Goal: Task Accomplishment & Management: Complete application form

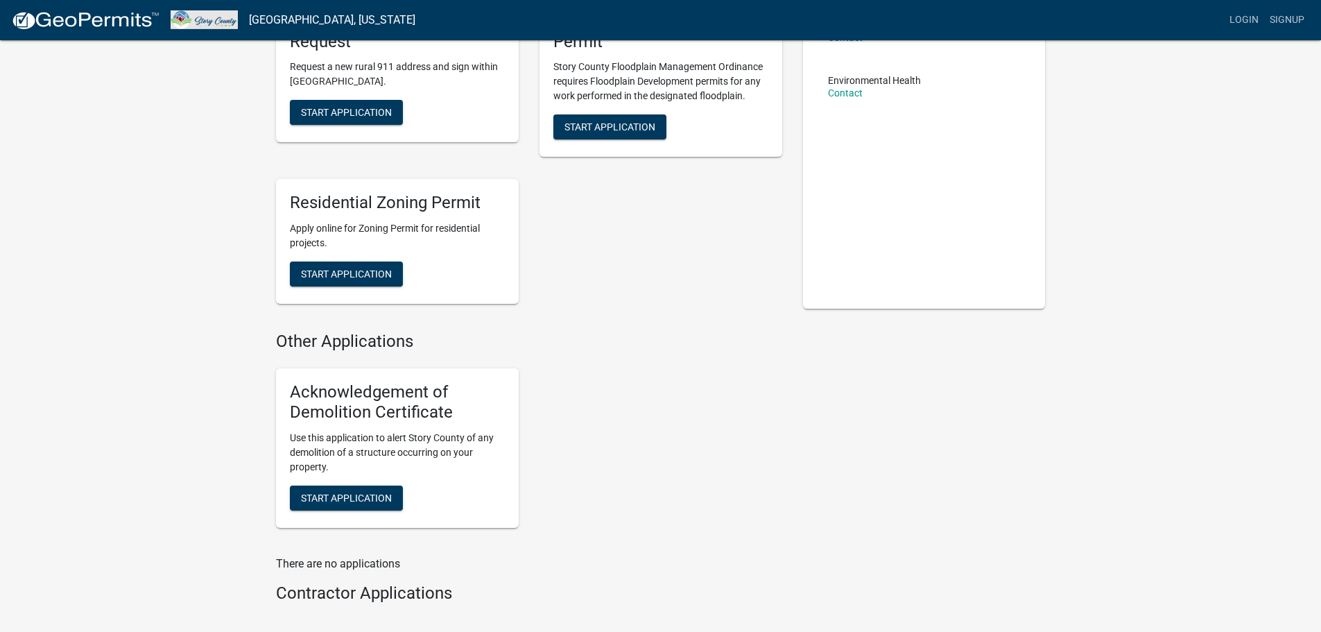
scroll to position [69, 0]
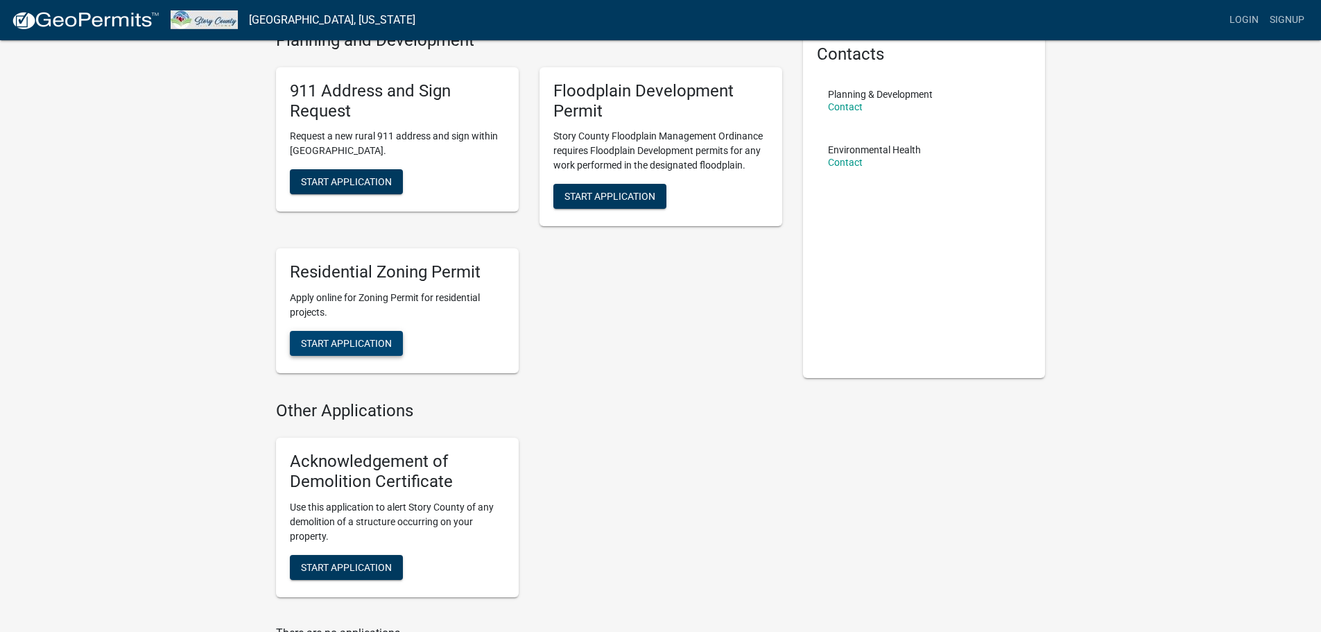
click at [348, 339] on span "Start Application" at bounding box center [346, 343] width 91 height 11
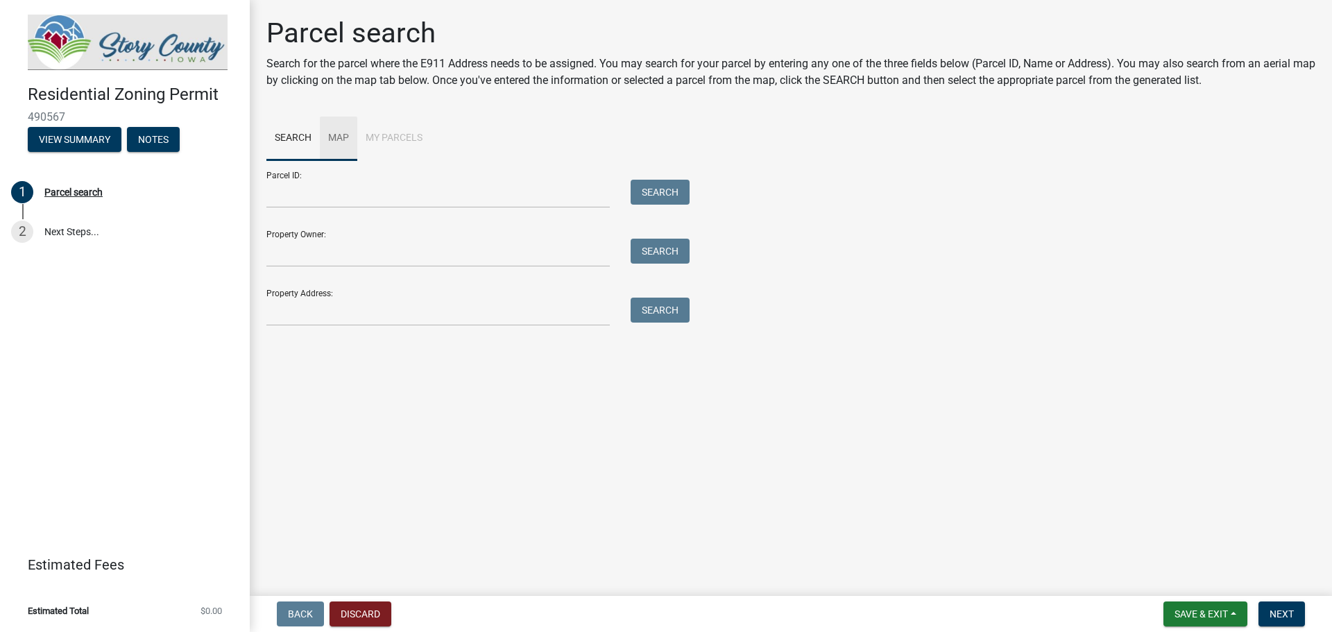
click at [334, 139] on link "Map" at bounding box center [338, 139] width 37 height 44
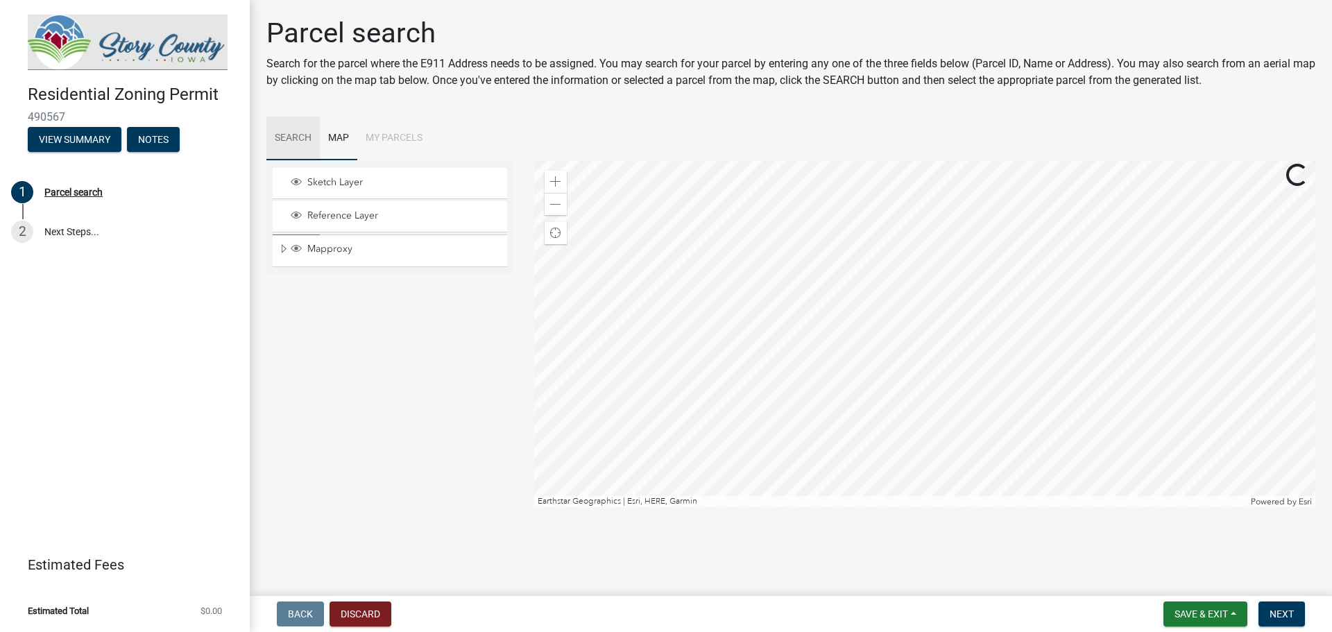
click at [300, 137] on link "Search" at bounding box center [292, 139] width 53 height 44
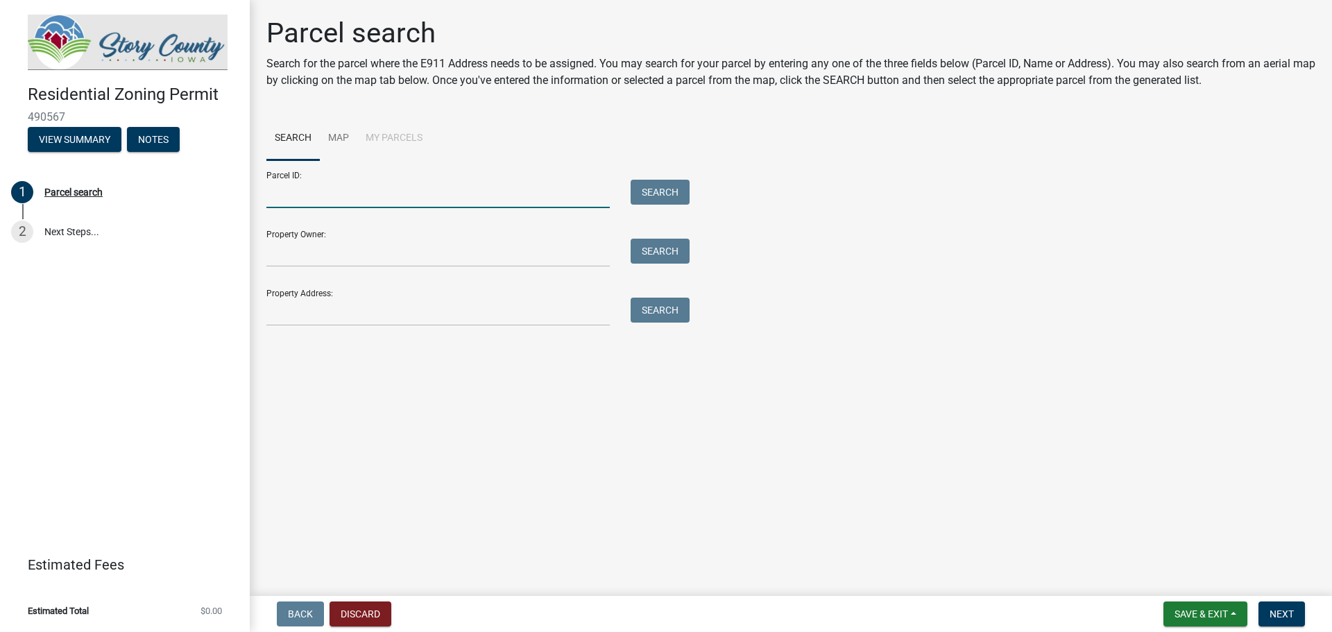
click at [289, 198] on input "Parcel ID:" at bounding box center [437, 194] width 343 height 28
paste input "[PHONE_NUMBER]"
type input "[PHONE_NUMBER]"
click at [664, 197] on button "Search" at bounding box center [659, 192] width 59 height 25
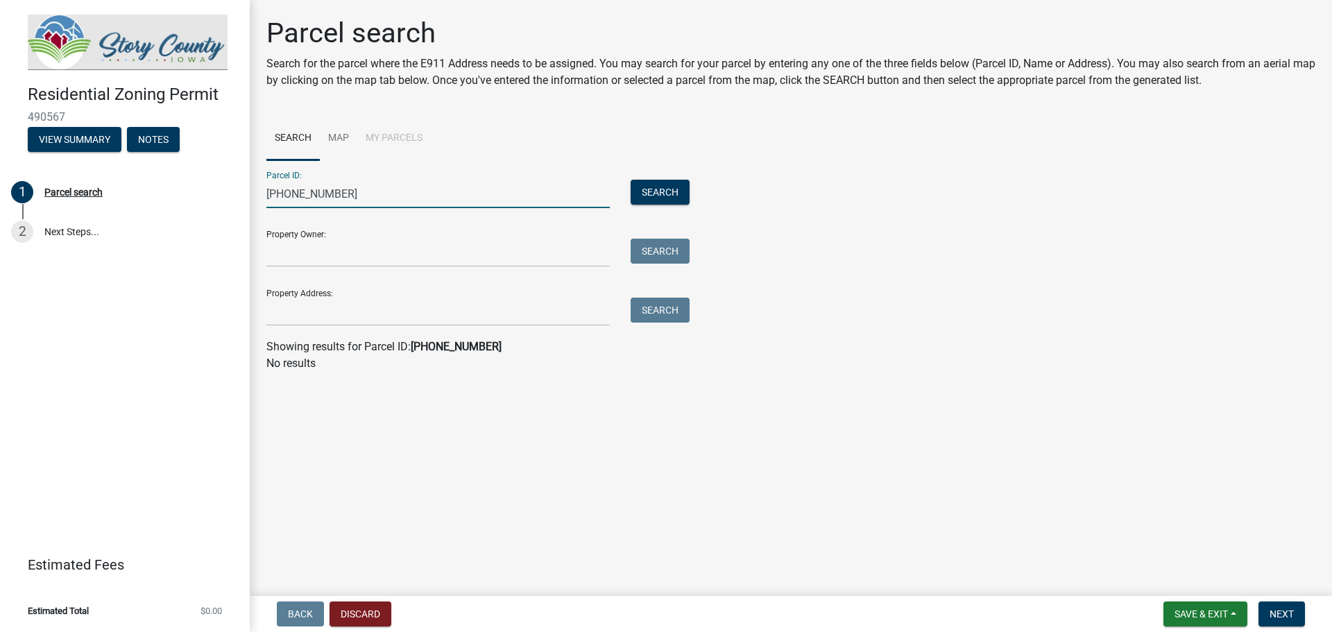
drag, startPoint x: 381, startPoint y: 199, endPoint x: 255, endPoint y: 203, distance: 127.0
click at [255, 203] on div "Parcel search Search for the parcel where the E911 Address needs to be assigned…" at bounding box center [791, 201] width 1082 height 368
paste input "08-82-24"
click at [667, 193] on button "Search" at bounding box center [659, 192] width 59 height 25
drag, startPoint x: 315, startPoint y: 198, endPoint x: 251, endPoint y: 195, distance: 63.9
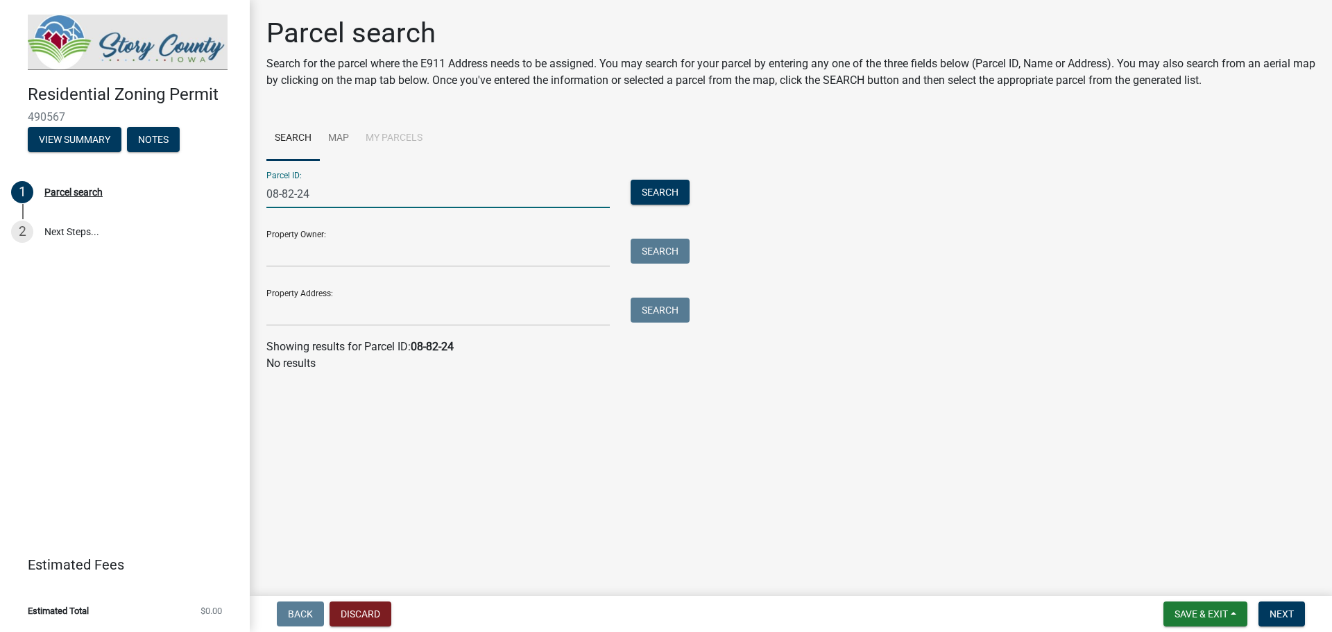
click at [251, 195] on div "Parcel search Search for the parcel where the E911 Address needs to be assigned…" at bounding box center [791, 201] width 1082 height 368
type input "1308200300"
click at [670, 196] on button "Search" at bounding box center [659, 192] width 59 height 25
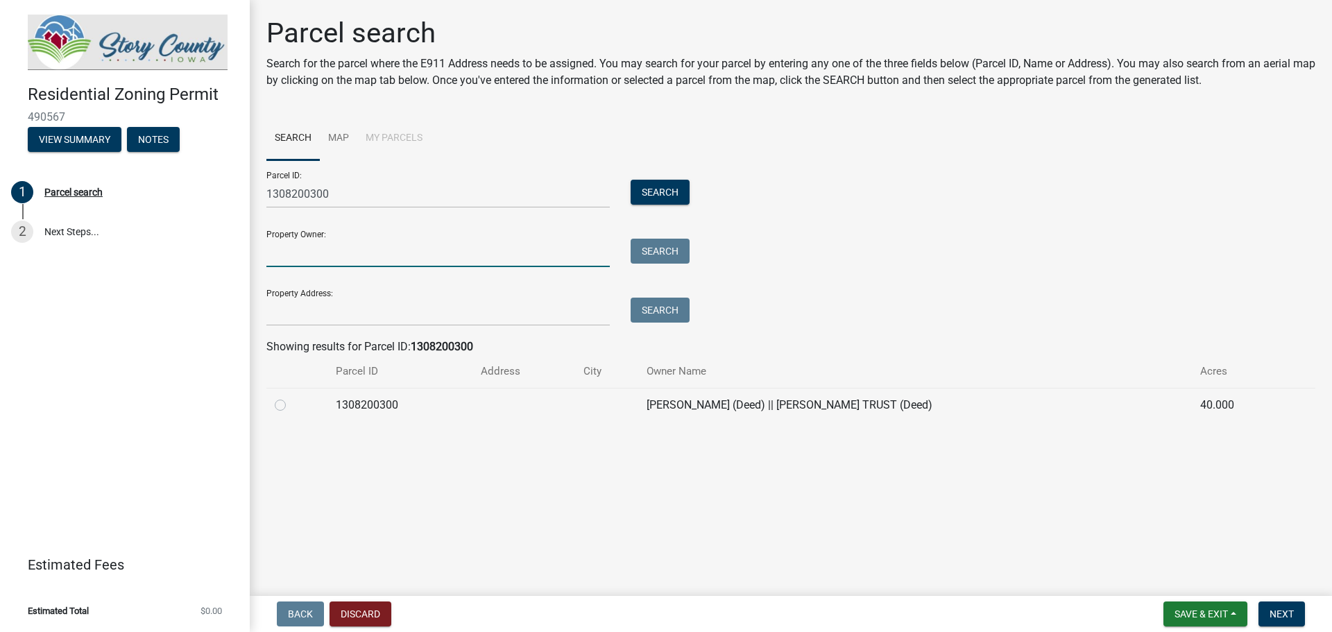
click at [356, 255] on input "Property Owner:" at bounding box center [437, 253] width 343 height 28
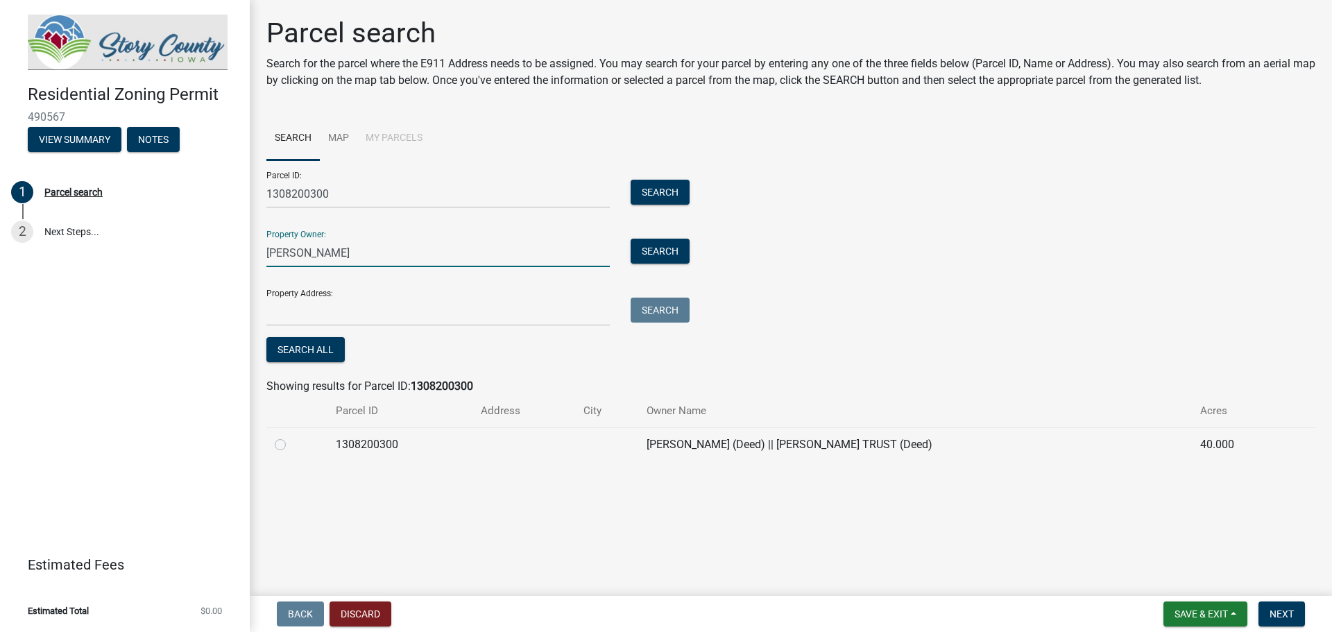
drag, startPoint x: 360, startPoint y: 252, endPoint x: 257, endPoint y: 255, distance: 102.7
click at [257, 255] on div "[PERSON_NAME]" at bounding box center [438, 253] width 364 height 28
type input "[PERSON_NAME]"
click at [657, 259] on button "Search" at bounding box center [659, 251] width 59 height 25
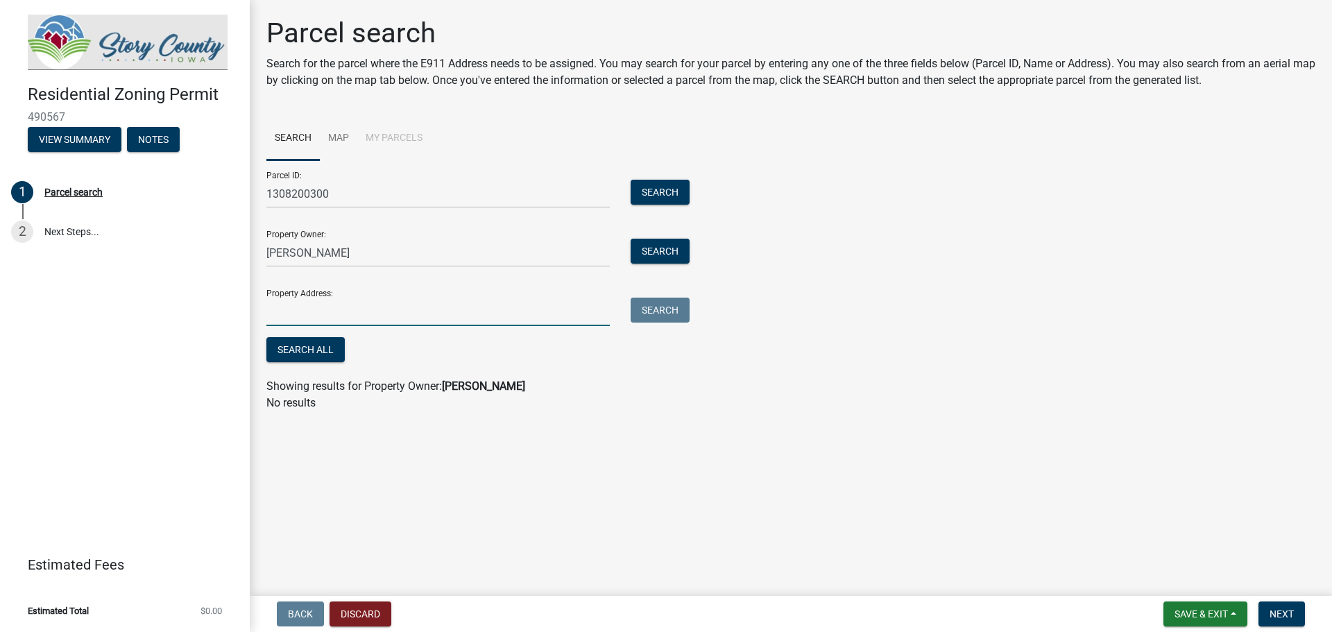
click at [289, 315] on input "Property Address:" at bounding box center [437, 312] width 343 height 28
type input "[STREET_ADDRESS]"
click at [359, 251] on input "[PERSON_NAME]" at bounding box center [437, 253] width 343 height 28
drag, startPoint x: 356, startPoint y: 253, endPoint x: 266, endPoint y: 249, distance: 90.9
click at [266, 249] on div "[PERSON_NAME]" at bounding box center [438, 253] width 364 height 28
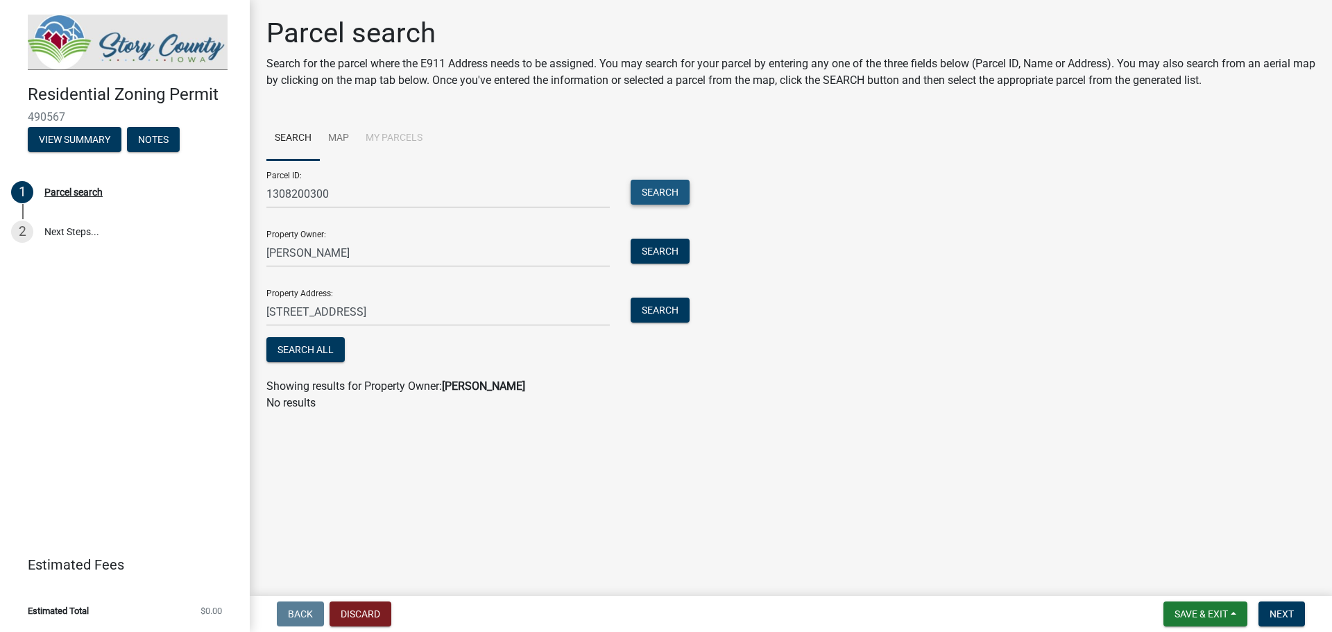
click at [660, 188] on button "Search" at bounding box center [659, 192] width 59 height 25
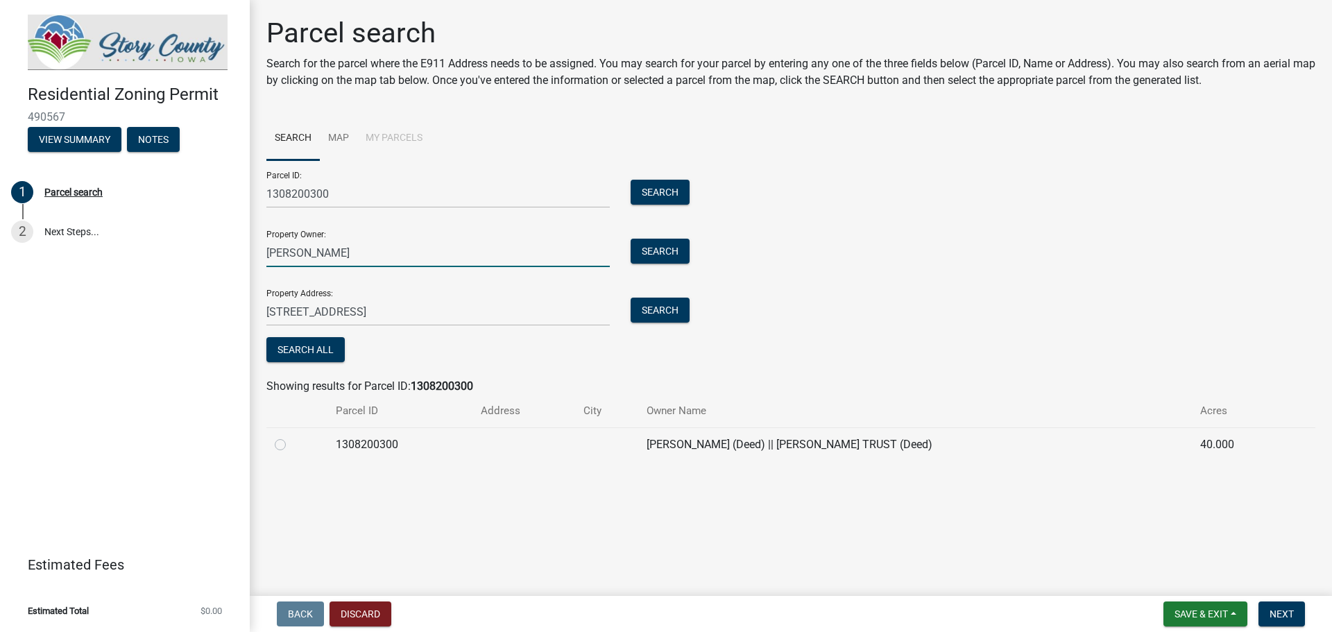
click at [340, 257] on input "[PERSON_NAME]" at bounding box center [437, 253] width 343 height 28
drag, startPoint x: 340, startPoint y: 257, endPoint x: 230, endPoint y: 254, distance: 110.3
click at [230, 254] on div "Residential Zoning Permit 490567 View Summary Notes 1 Parcel search 2 Next Step…" at bounding box center [666, 316] width 1332 height 632
type input "[PERSON_NAME]"
click at [310, 355] on button "Search All" at bounding box center [305, 349] width 78 height 25
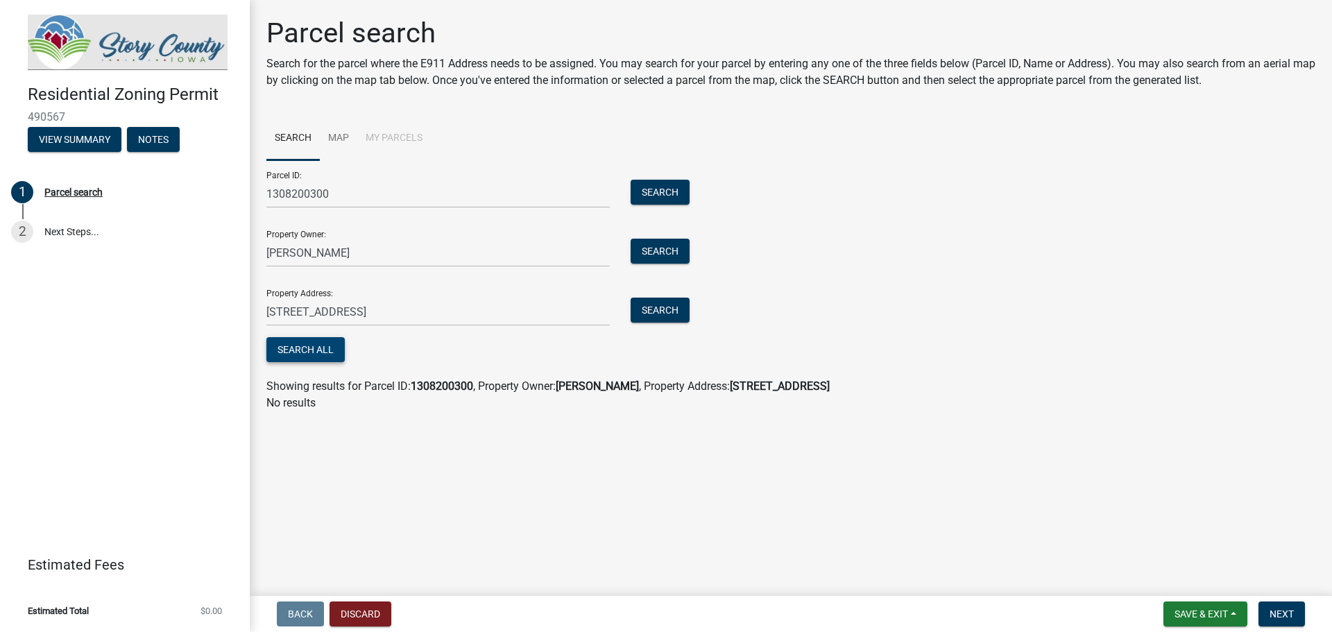
click at [310, 355] on button "Search All" at bounding box center [305, 349] width 78 height 25
click at [1282, 616] on span "Next" at bounding box center [1281, 613] width 24 height 11
click at [406, 350] on span "Getting Parcel Geometry" at bounding box center [405, 350] width 121 height 13
click at [1285, 617] on span "Next" at bounding box center [1281, 613] width 24 height 11
click at [414, 350] on span "Getting Parcel Geometry" at bounding box center [405, 350] width 121 height 13
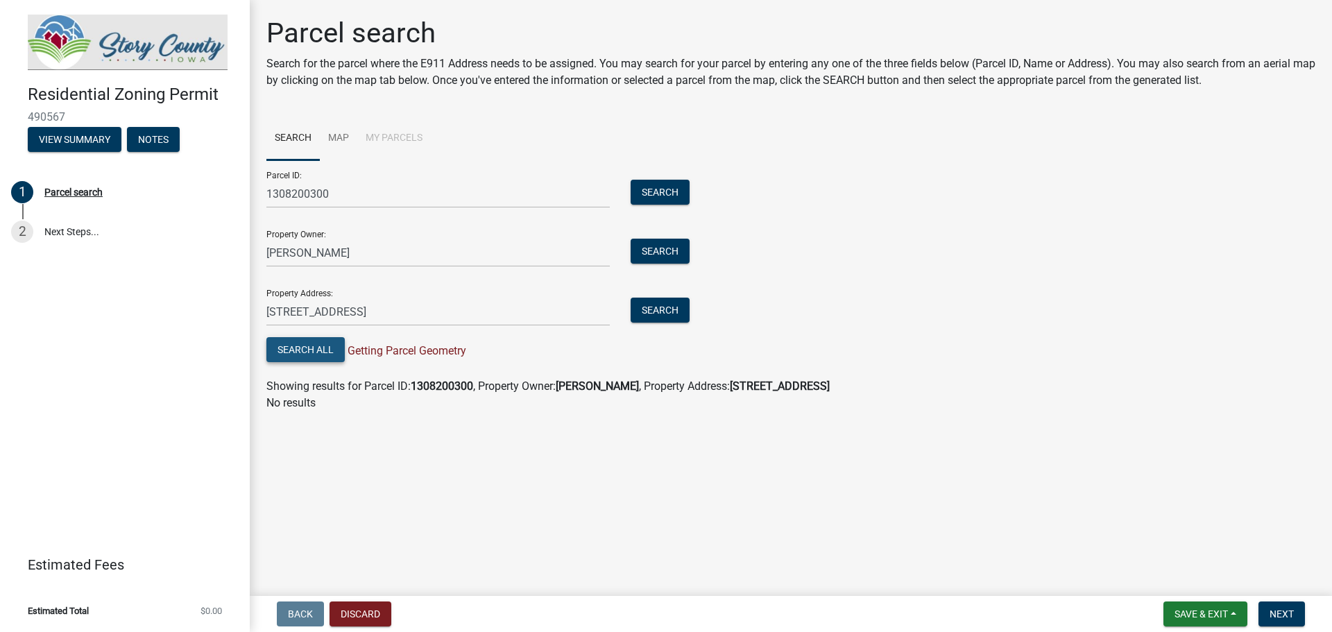
click at [320, 354] on button "Search All" at bounding box center [305, 349] width 78 height 25
click at [1278, 621] on button "Next" at bounding box center [1281, 613] width 46 height 25
click at [316, 194] on input "1308200300" at bounding box center [437, 194] width 343 height 28
type input "1308200400"
click at [657, 197] on button "Search" at bounding box center [659, 192] width 59 height 25
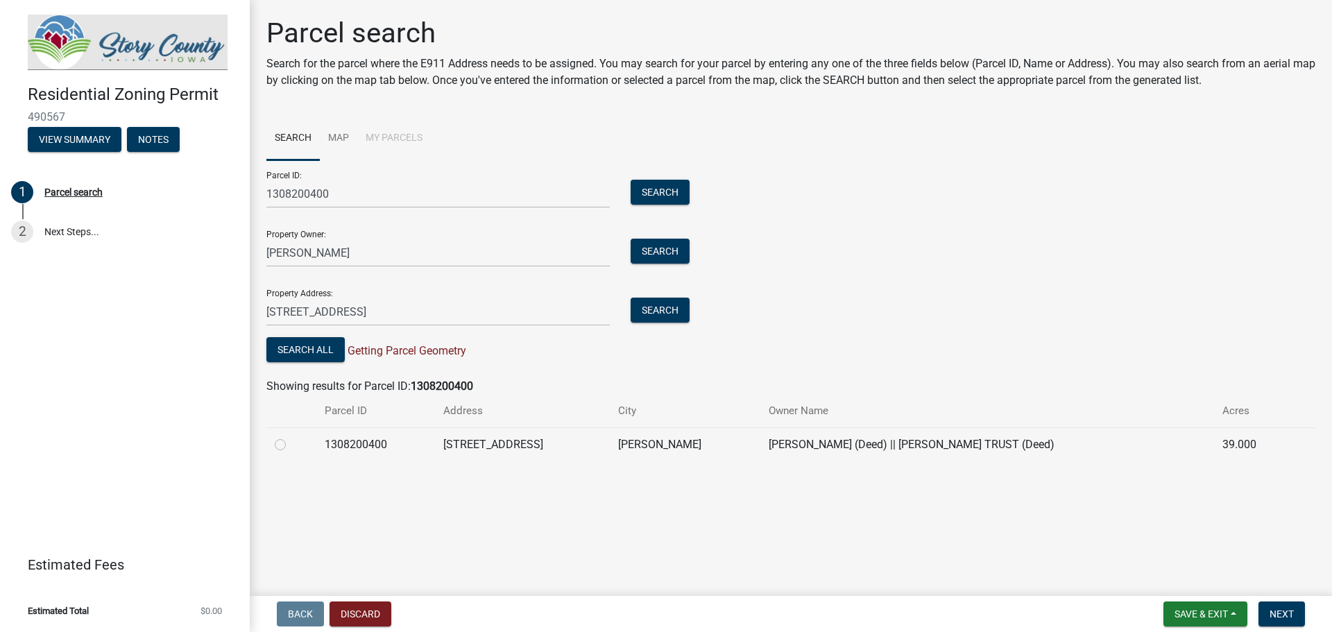
click at [291, 436] on label at bounding box center [291, 436] width 0 height 0
click at [291, 445] on input "radio" at bounding box center [295, 440] width 9 height 9
radio input "true"
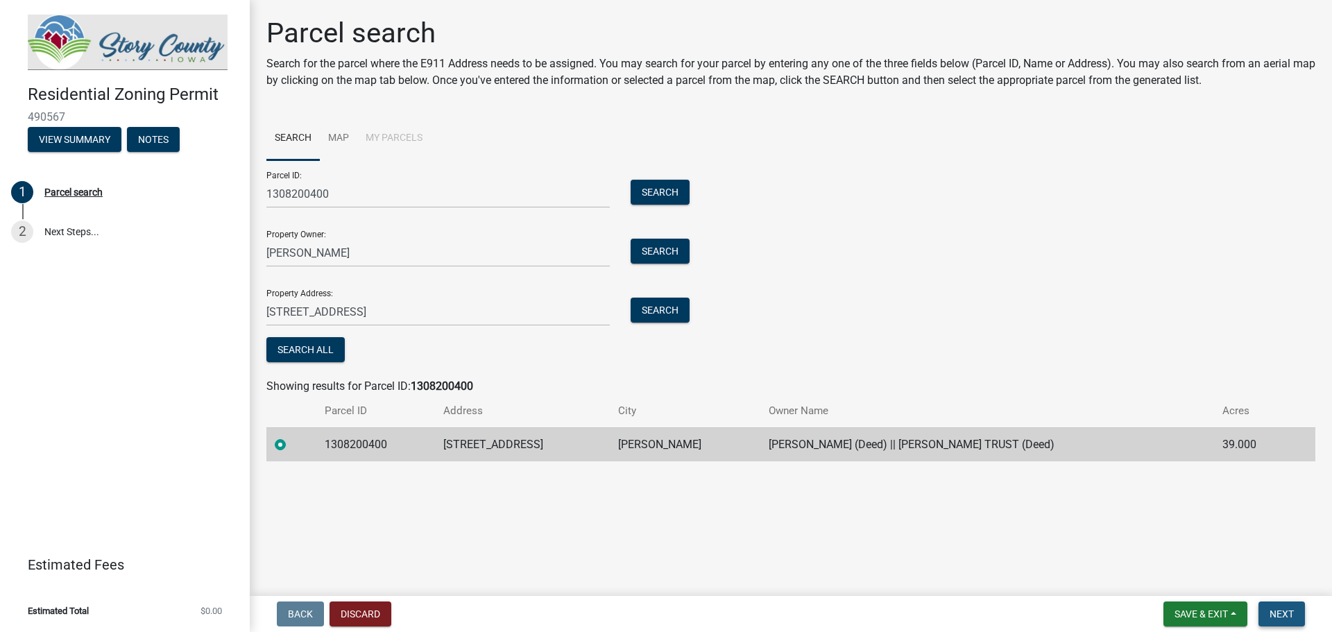
click at [1289, 617] on span "Next" at bounding box center [1281, 613] width 24 height 11
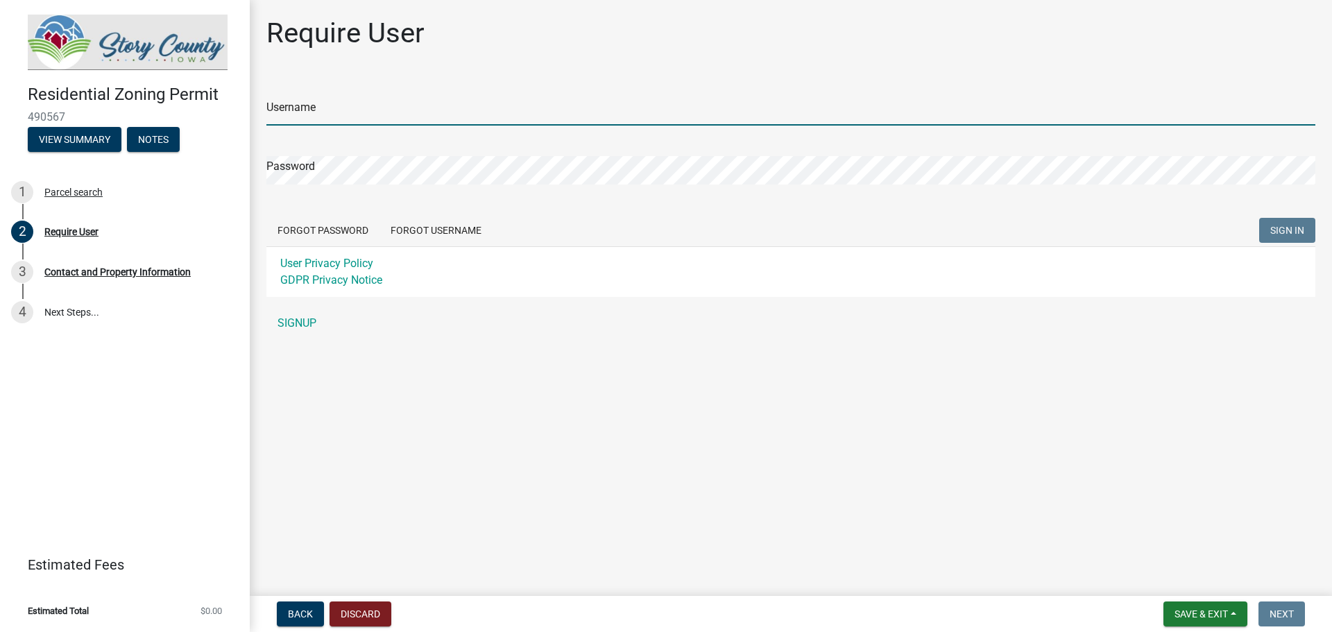
type input "[PERSON_NAME]"
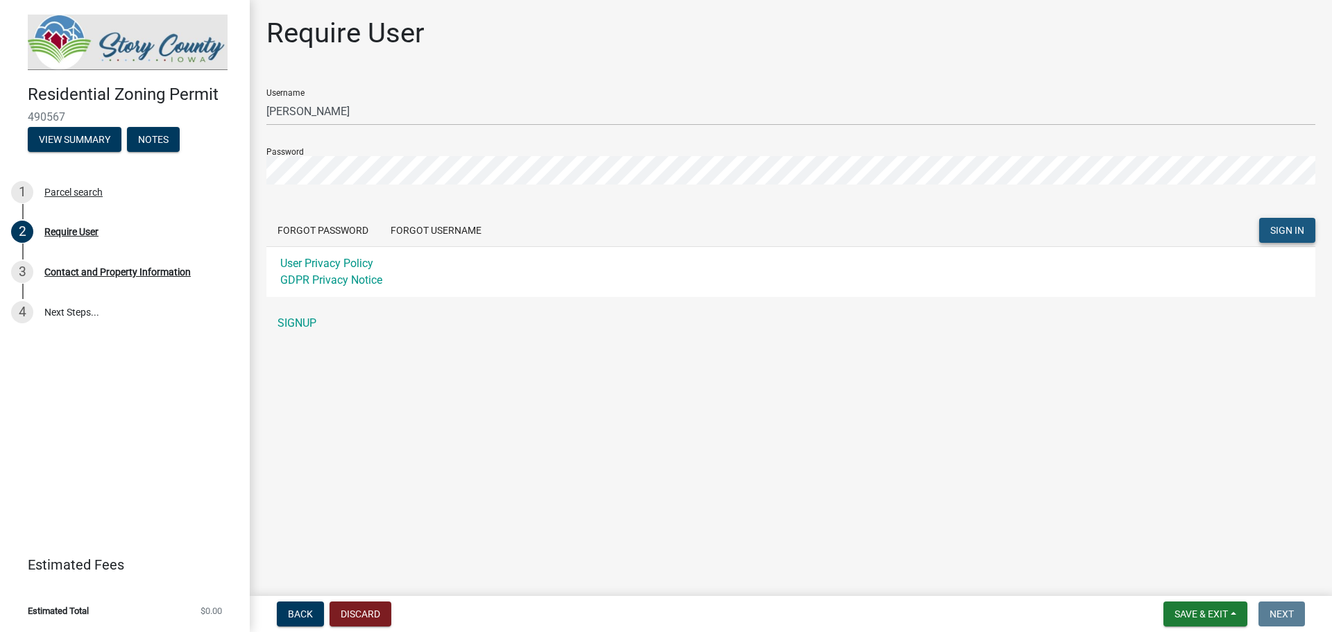
click at [1284, 235] on span "SIGN IN" at bounding box center [1287, 230] width 34 height 11
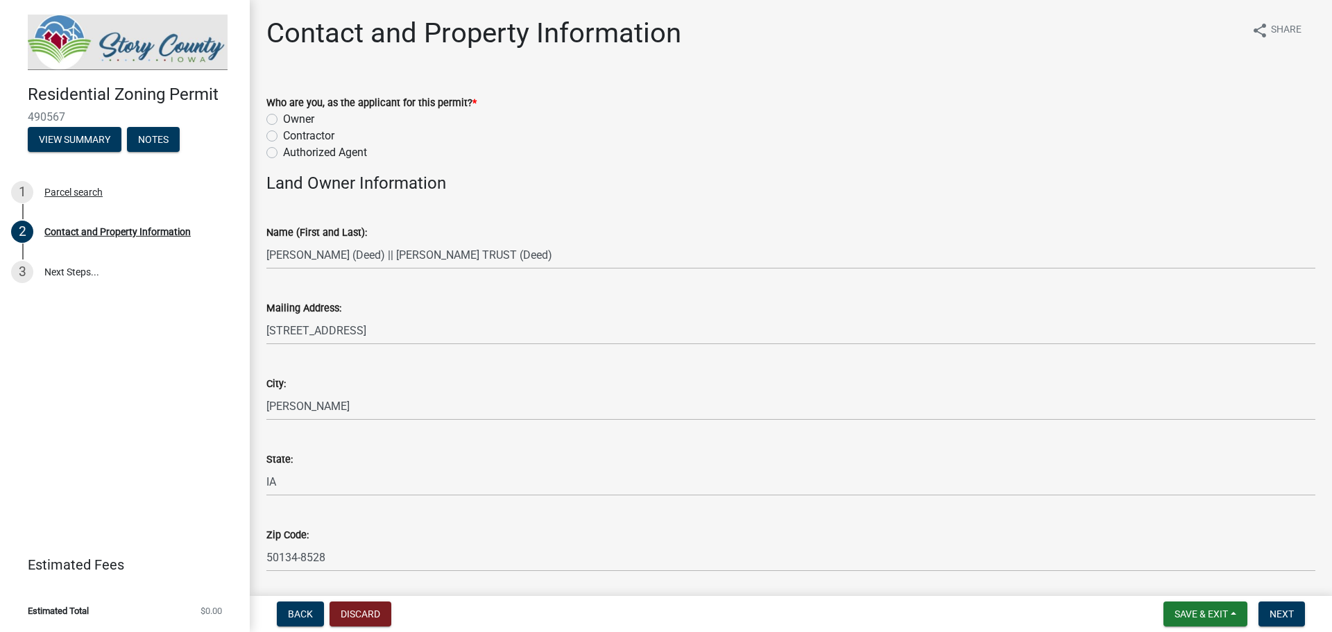
click at [283, 137] on label "Contractor" at bounding box center [308, 136] width 51 height 17
click at [283, 137] on input "Contractor" at bounding box center [287, 132] width 9 height 9
radio input "true"
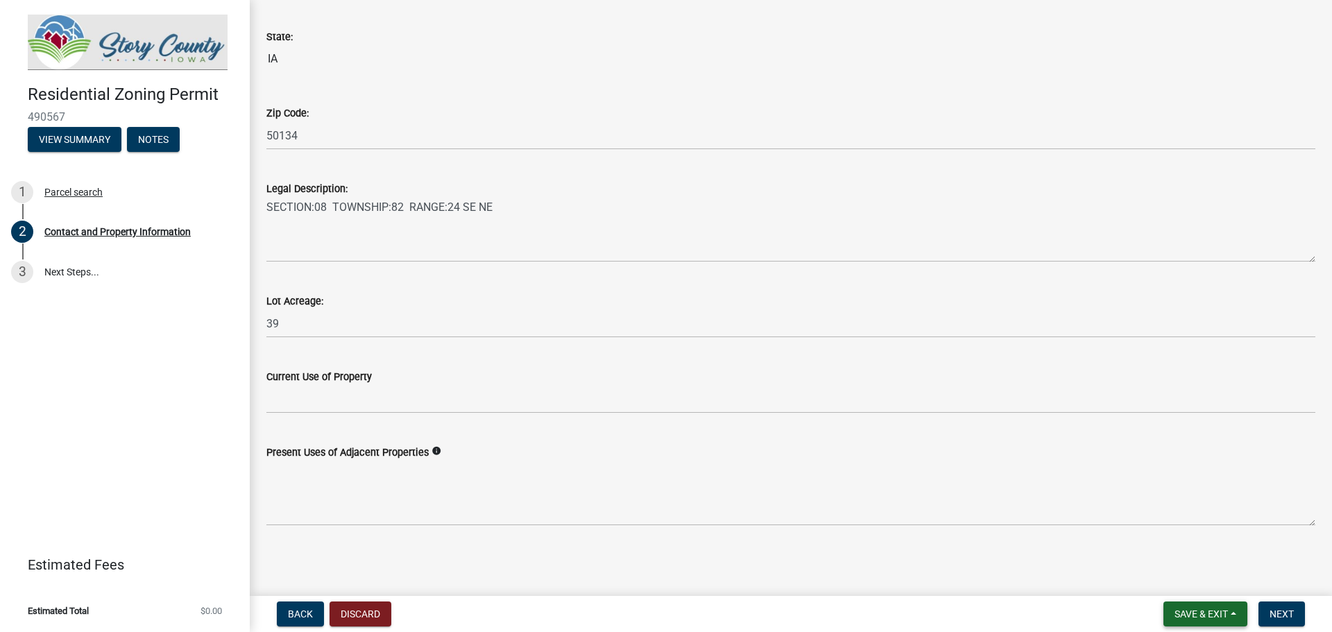
scroll to position [983, 0]
click at [1274, 618] on span "Next" at bounding box center [1281, 613] width 24 height 11
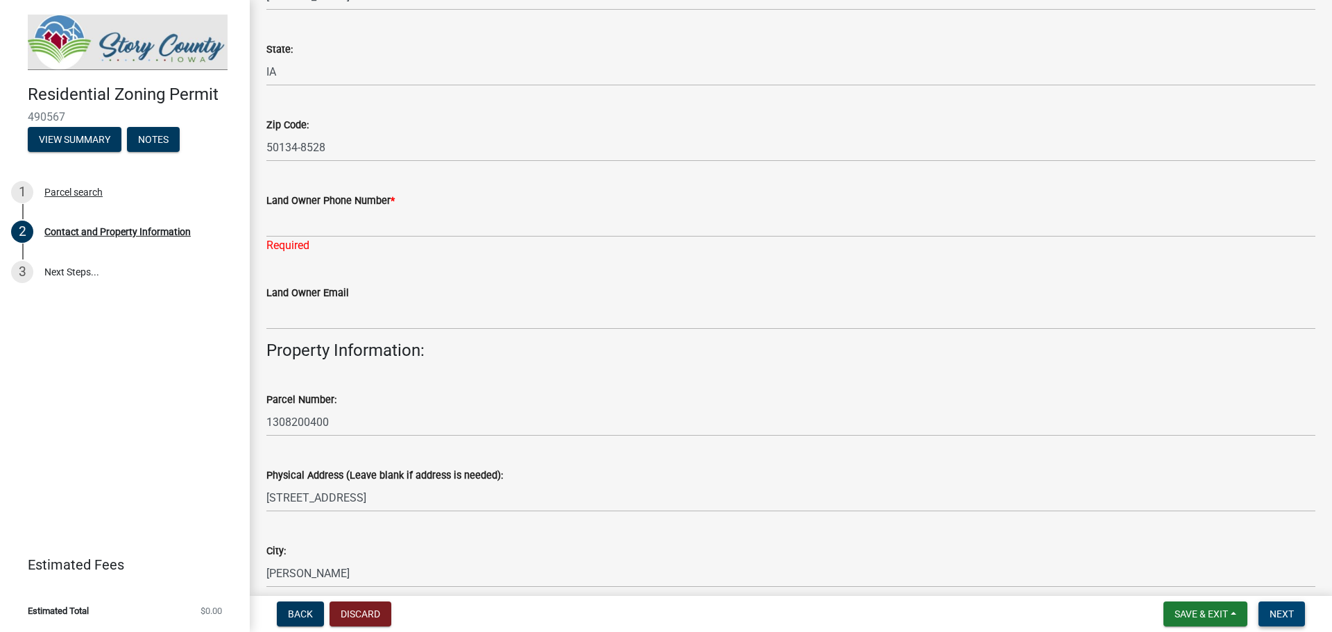
scroll to position [376, 0]
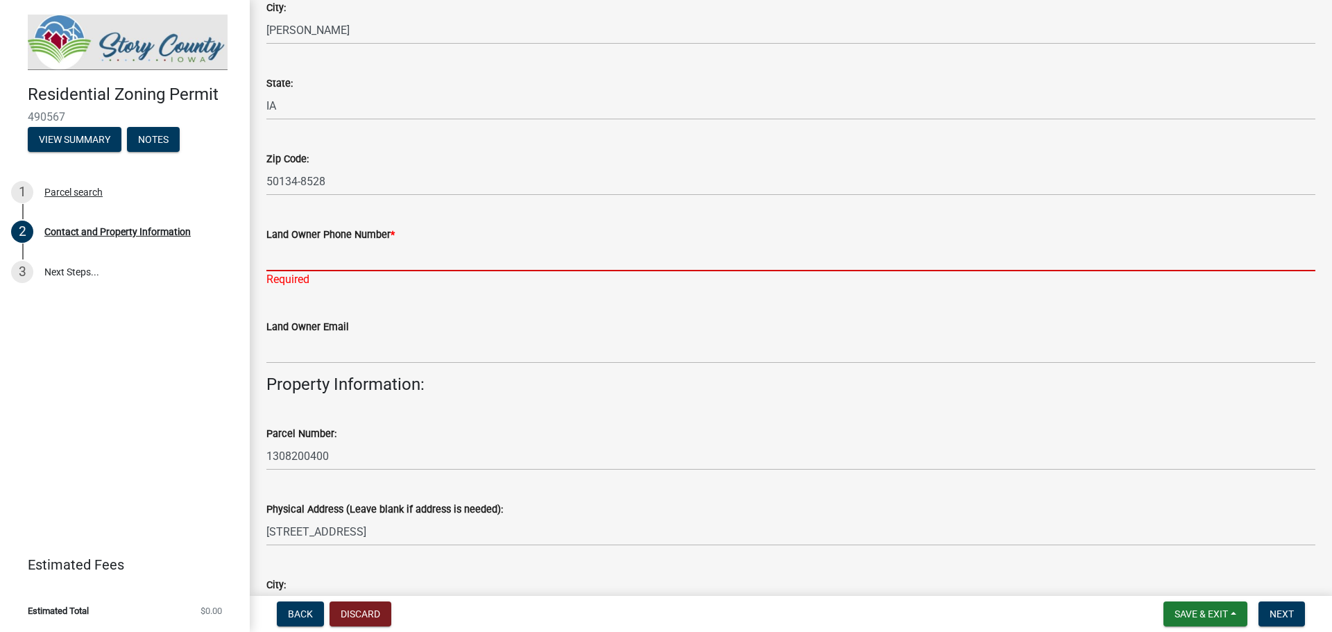
click at [341, 257] on input "Land Owner Phone Number *" at bounding box center [790, 257] width 1049 height 28
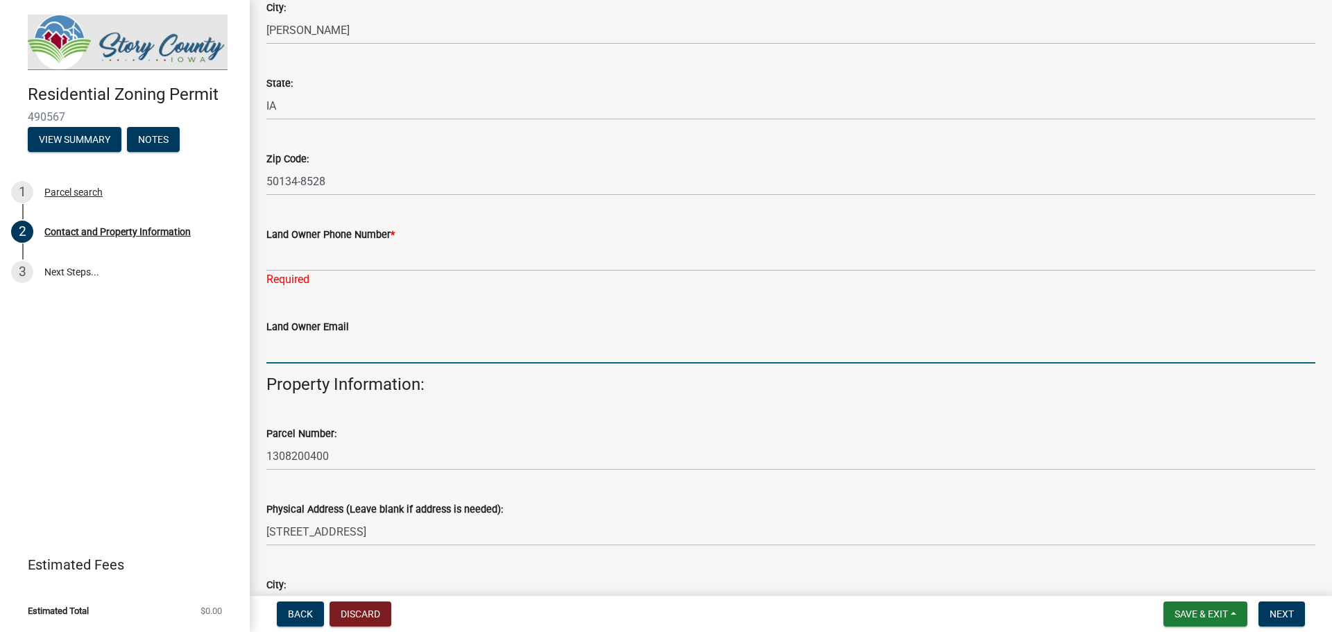
click at [286, 348] on input "Land Owner Email" at bounding box center [790, 349] width 1049 height 28
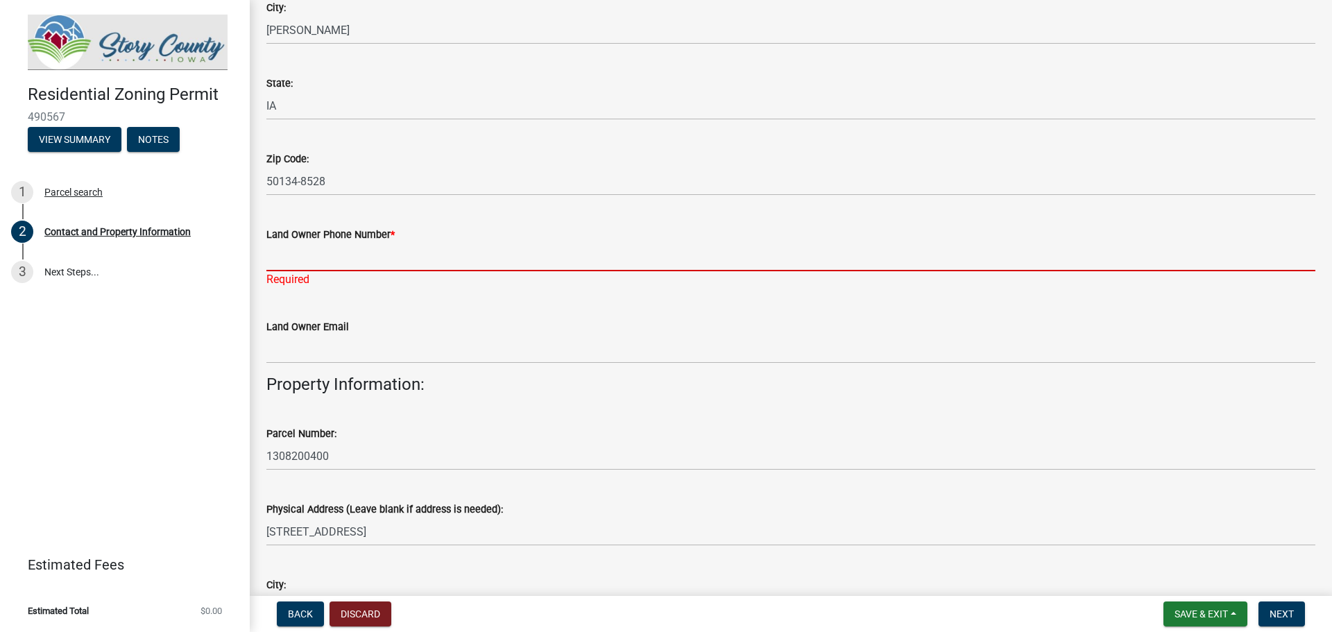
click at [304, 254] on input "Land Owner Phone Number *" at bounding box center [790, 257] width 1049 height 28
click at [350, 255] on input "Land Owner Phone Number *" at bounding box center [790, 257] width 1049 height 28
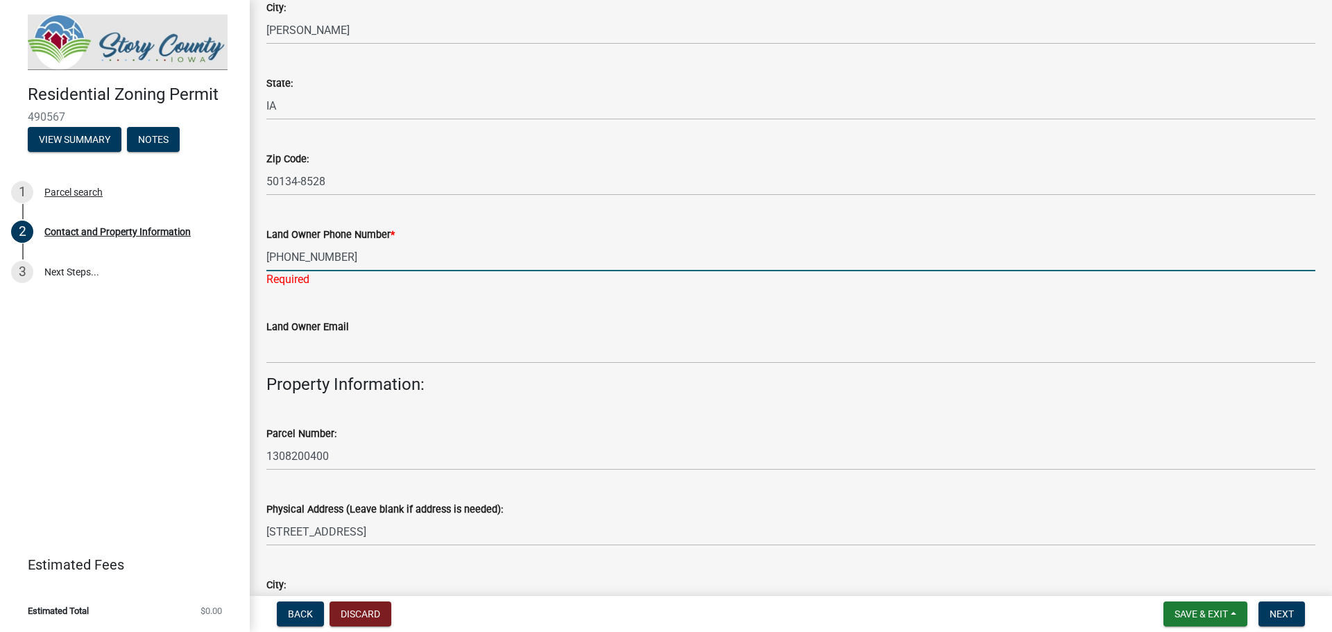
type input "[PHONE_NUMBER]"
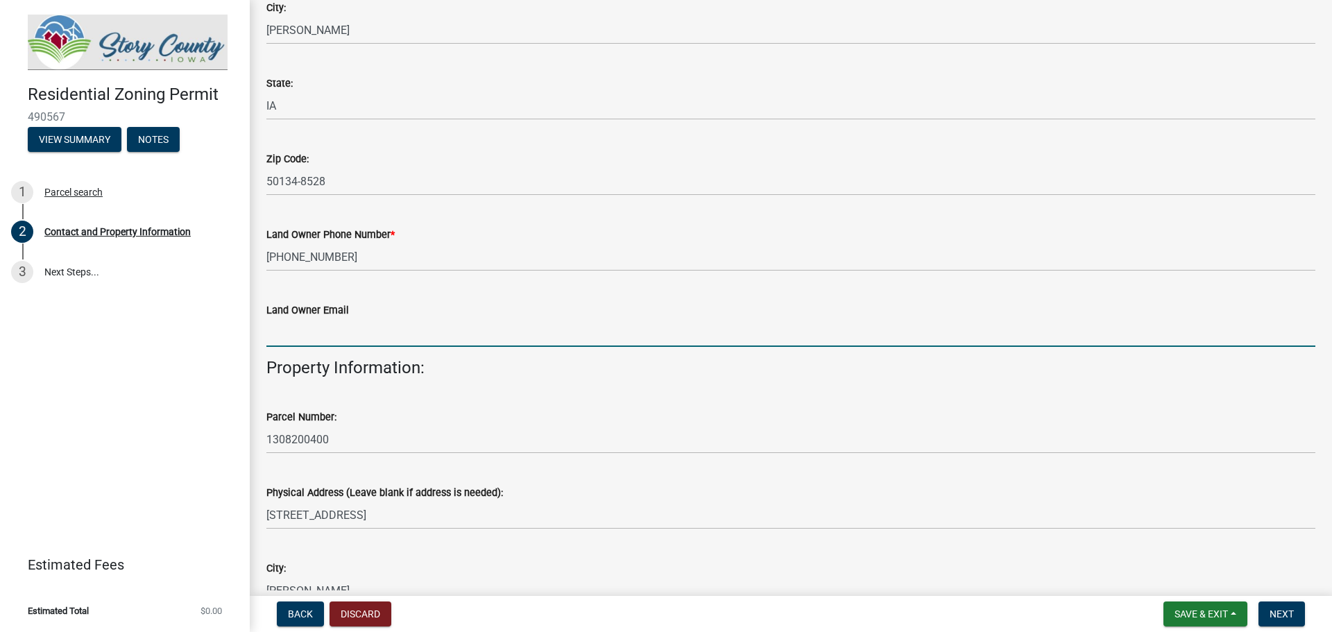
click at [331, 355] on wm-data-entity-input "Land Owner Email" at bounding box center [790, 320] width 1049 height 76
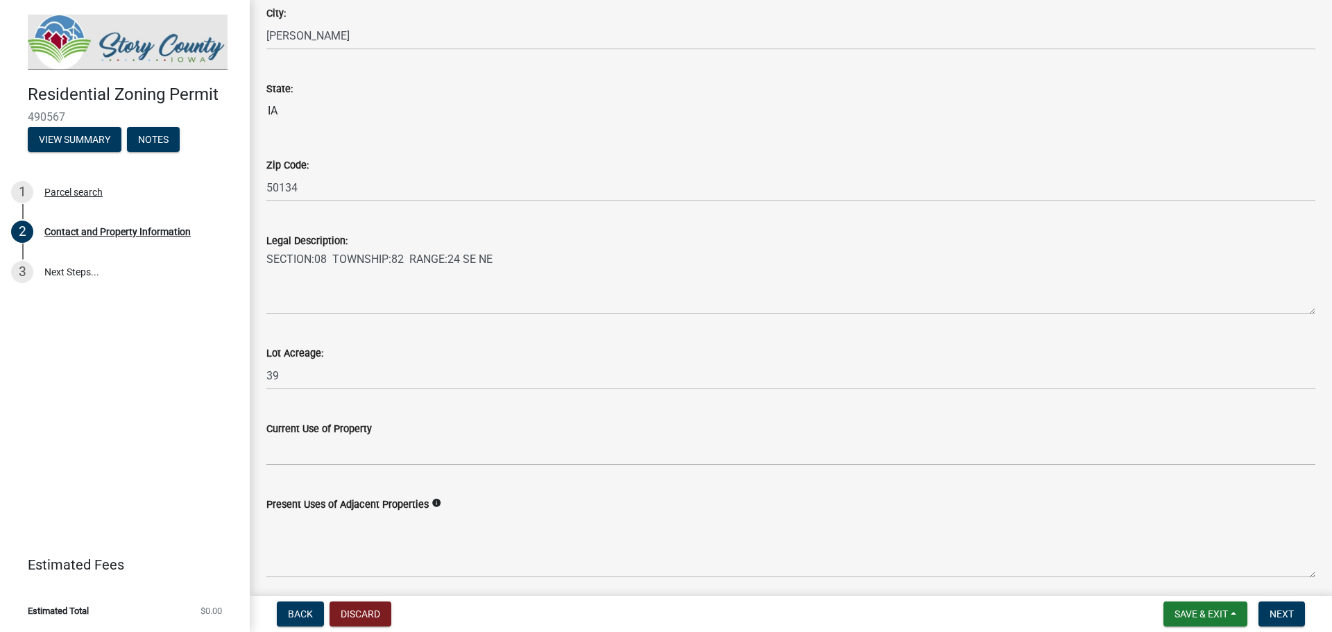
scroll to position [983, 0]
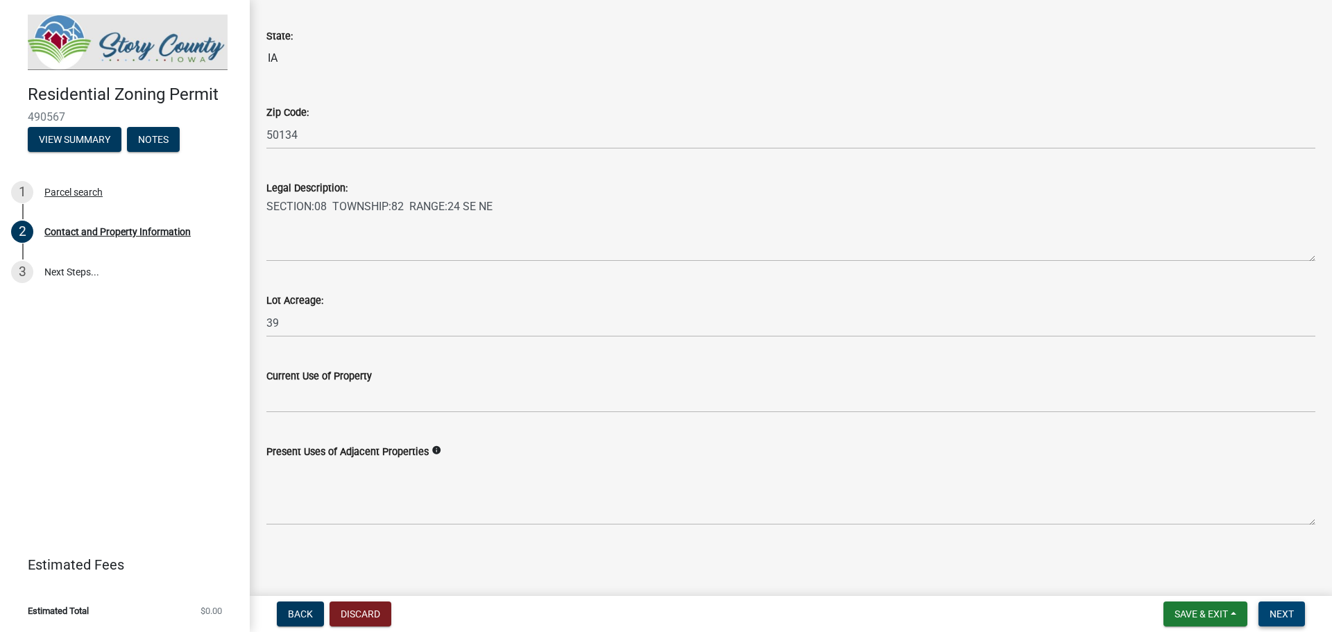
type input "[EMAIL_ADDRESS][DOMAIN_NAME]"
click at [1275, 617] on span "Next" at bounding box center [1281, 613] width 24 height 11
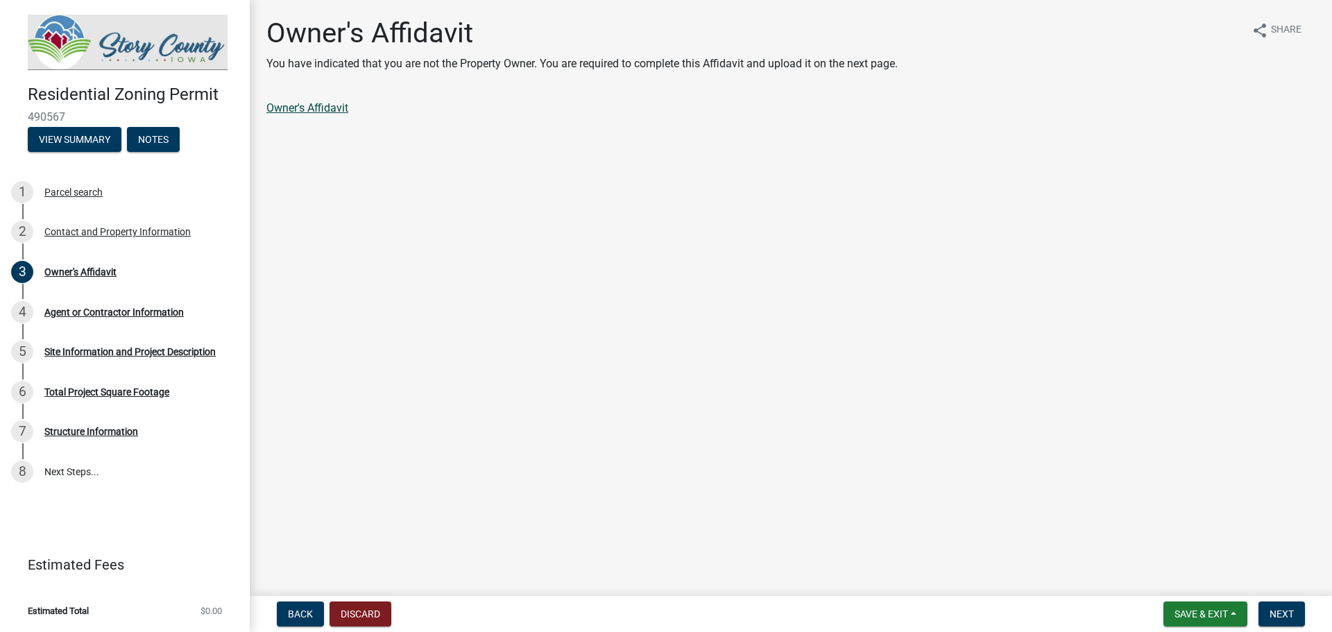
click at [291, 105] on link "Owner's Affidavit" at bounding box center [307, 107] width 82 height 13
click at [332, 113] on link "Owner's Affidavit" at bounding box center [307, 107] width 82 height 13
